Goal: Task Accomplishment & Management: Use online tool/utility

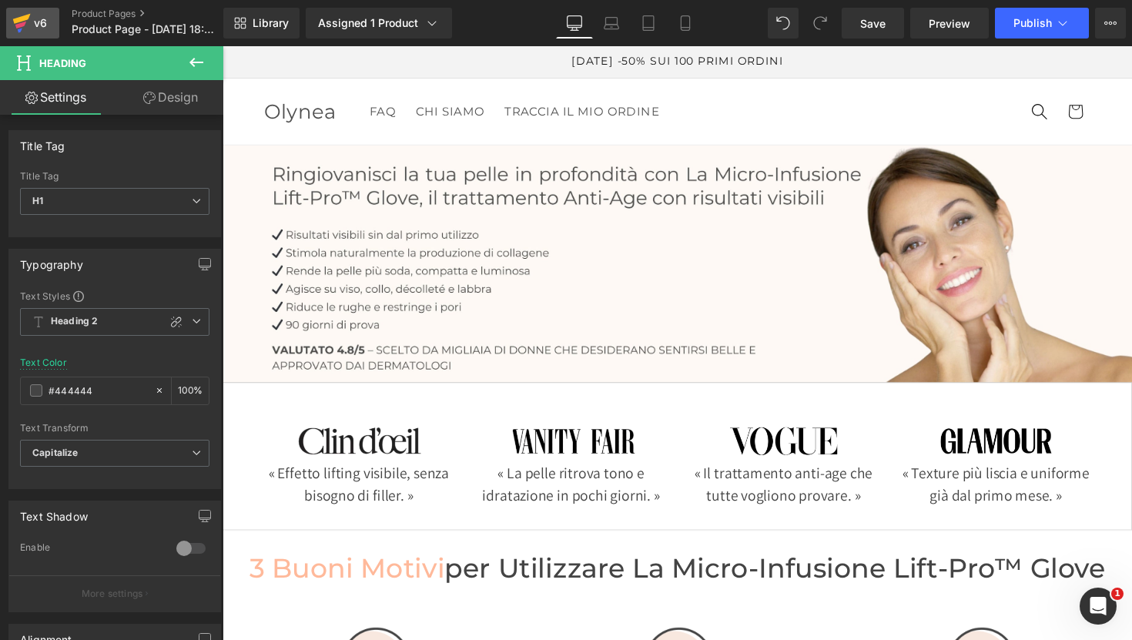
click at [42, 28] on div "v6" at bounding box center [40, 23] width 19 height 20
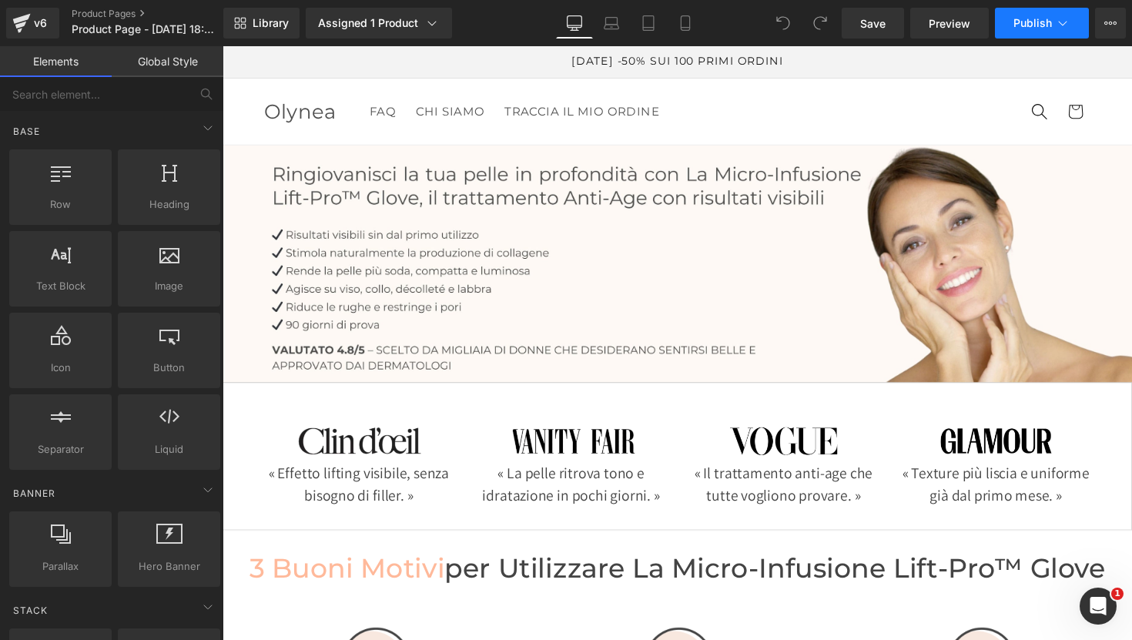
click at [1041, 29] on button "Publish" at bounding box center [1042, 23] width 94 height 31
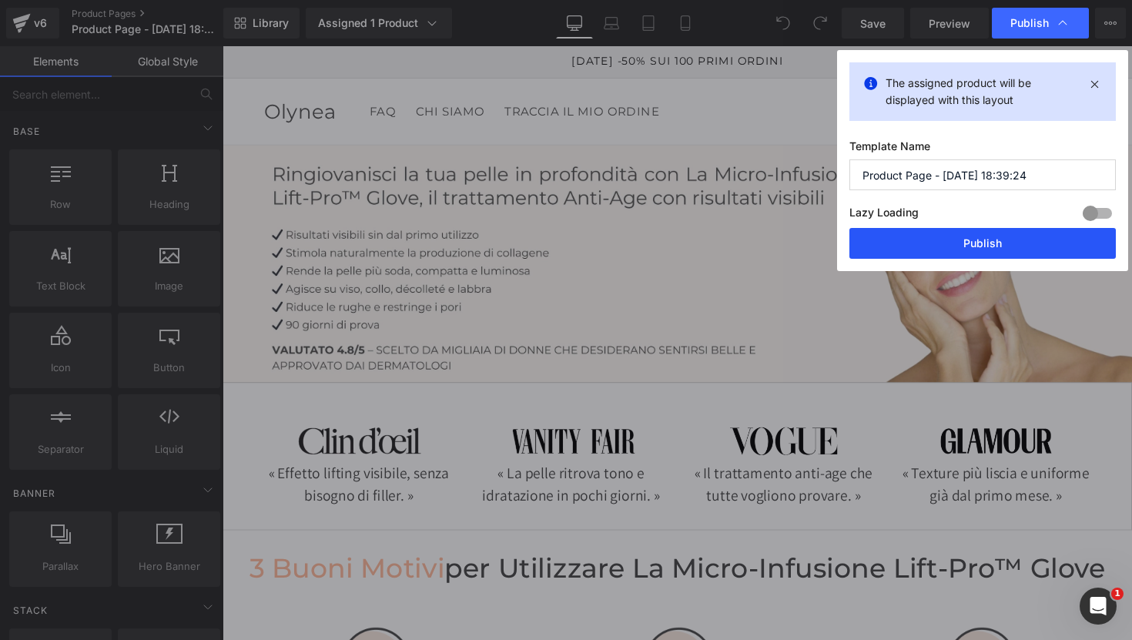
click at [962, 249] on button "Publish" at bounding box center [982, 243] width 266 height 31
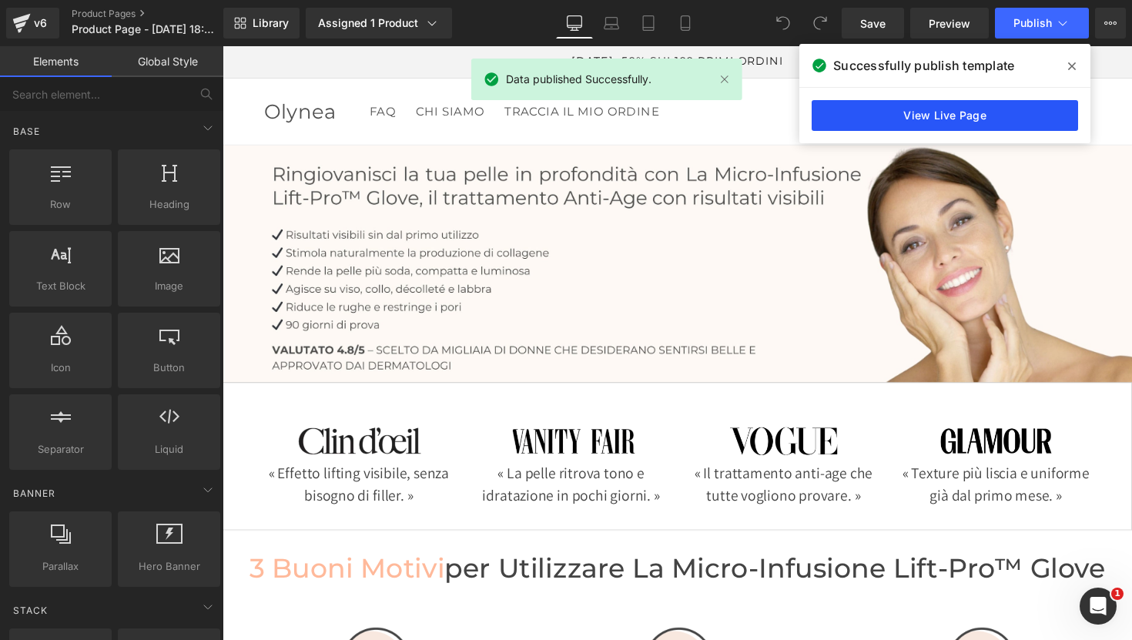
click at [946, 111] on link "View Live Page" at bounding box center [945, 115] width 266 height 31
